Goal: Navigation & Orientation: Find specific page/section

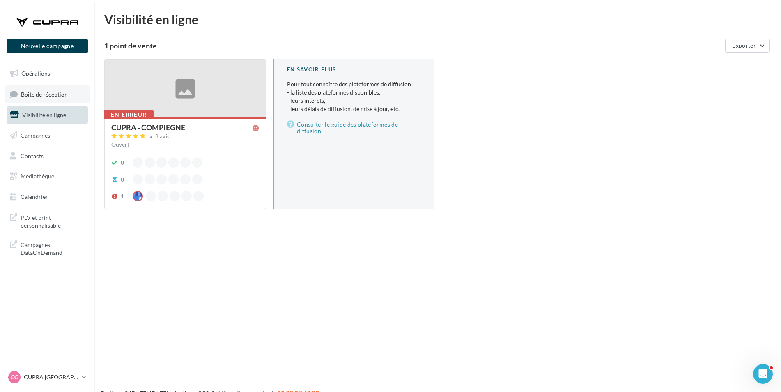
click at [44, 89] on link "Boîte de réception" at bounding box center [47, 94] width 85 height 18
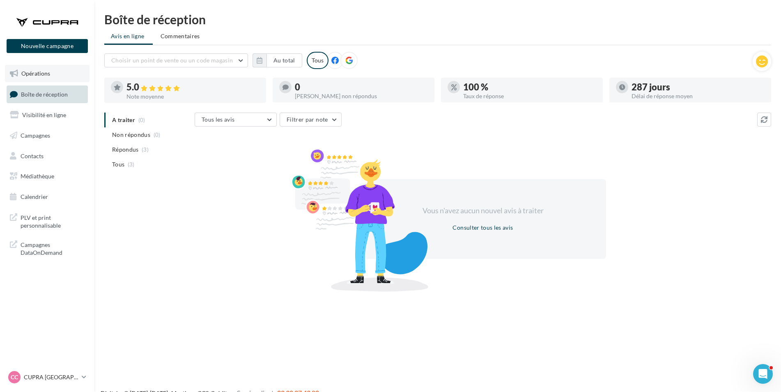
click at [60, 73] on link "Opérations" at bounding box center [47, 73] width 85 height 17
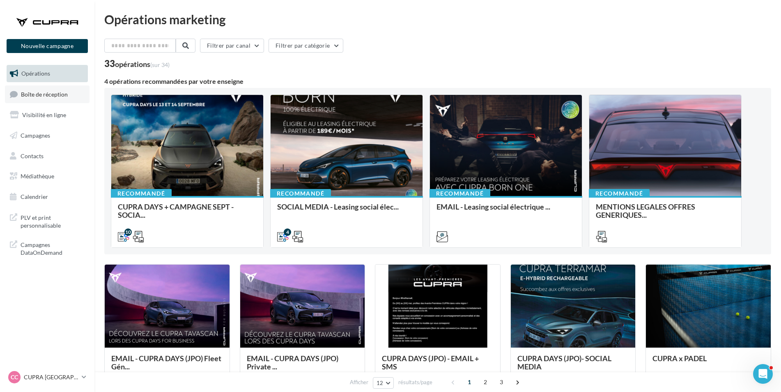
click at [41, 94] on span "Boîte de réception" at bounding box center [44, 93] width 47 height 7
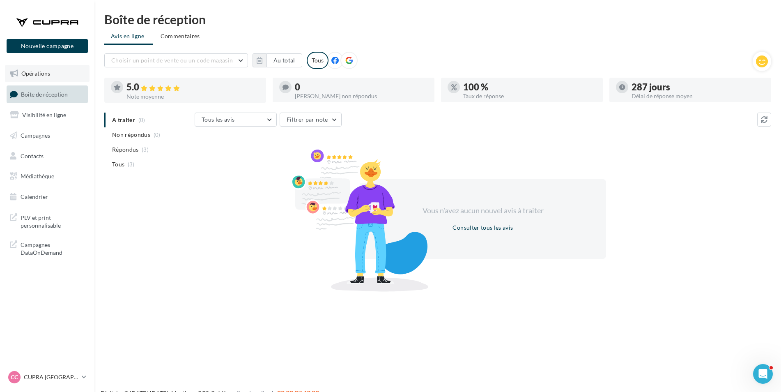
click at [48, 80] on link "Opérations" at bounding box center [47, 73] width 85 height 17
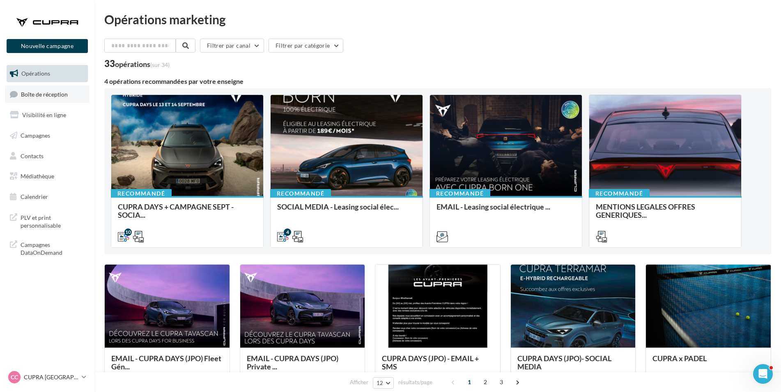
click at [39, 92] on span "Boîte de réception" at bounding box center [44, 93] width 47 height 7
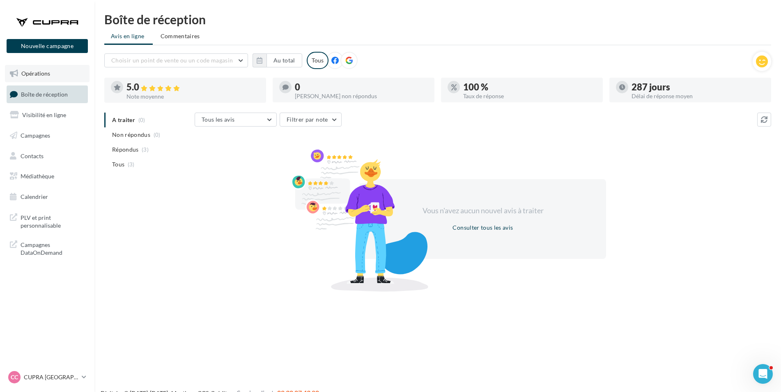
click at [65, 77] on link "Opérations" at bounding box center [47, 73] width 85 height 17
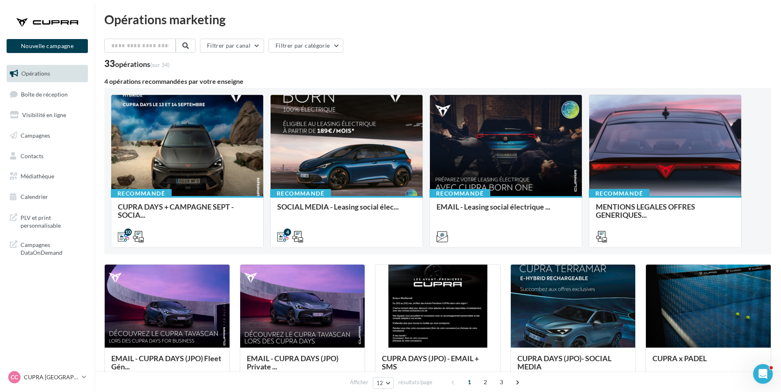
click at [51, 85] on ul "Opérations Boîte de réception Visibilité en ligne Campagnes Contacts Mes cibles…" at bounding box center [47, 135] width 88 height 147
click at [51, 92] on span "Boîte de réception" at bounding box center [44, 93] width 47 height 7
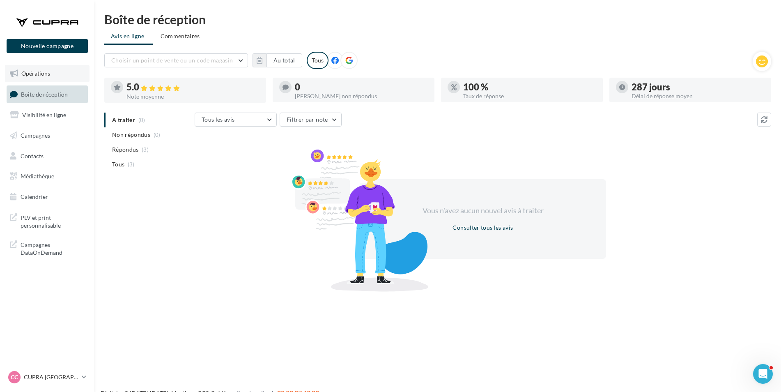
click at [57, 72] on link "Opérations" at bounding box center [47, 73] width 85 height 17
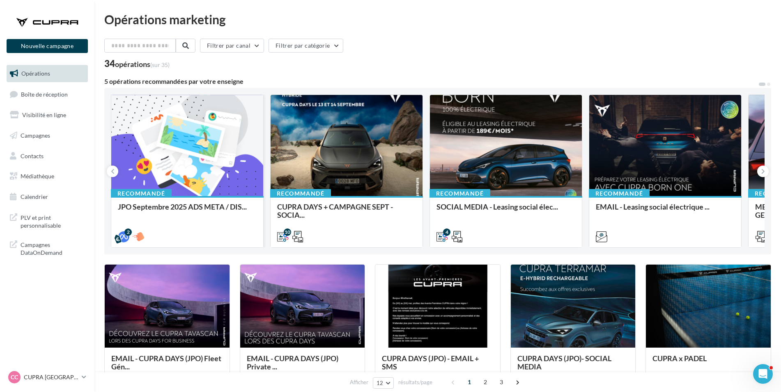
click at [206, 164] on div at bounding box center [187, 146] width 152 height 102
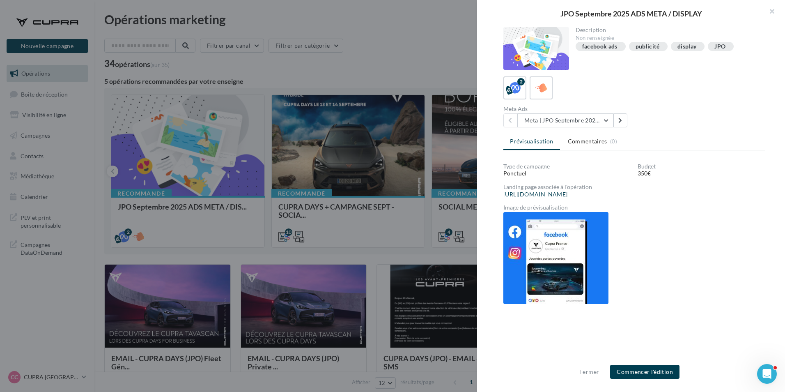
click at [399, 37] on div at bounding box center [392, 196] width 785 height 392
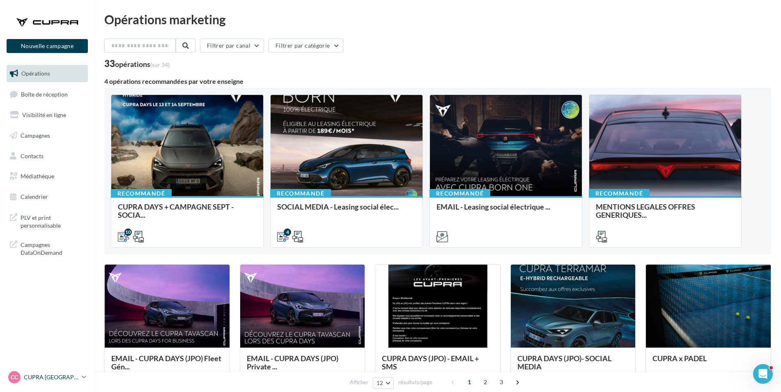
click at [74, 376] on p "CUPRA [GEOGRAPHIC_DATA]" at bounding box center [51, 377] width 55 height 8
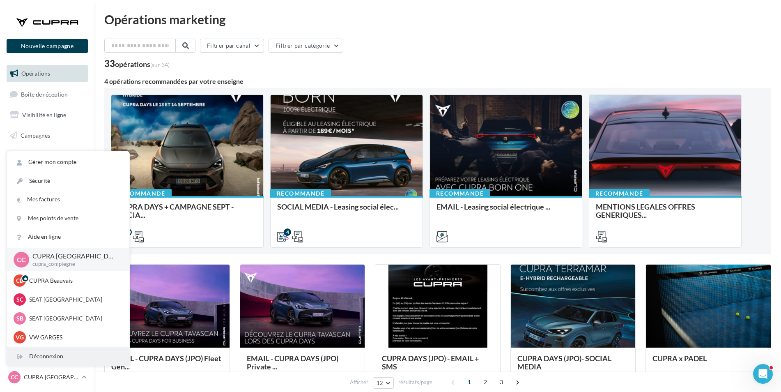
click at [76, 353] on div "Déconnexion" at bounding box center [68, 356] width 122 height 18
